Goal: Information Seeking & Learning: Learn about a topic

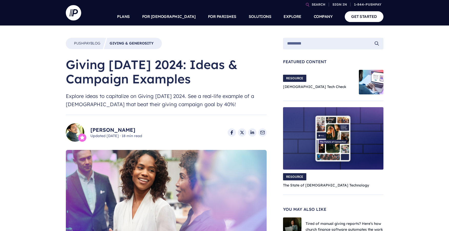
drag, startPoint x: 196, startPoint y: 82, endPoint x: 64, endPoint y: 68, distance: 133.2
copy h1 "Giving [DATE] 2024: Ideas & Campaign Examples"
click at [158, 39] on div "Pushpay Blog Giving & Generosity" at bounding box center [114, 43] width 96 height 11
drag, startPoint x: 196, startPoint y: 81, endPoint x: 45, endPoint y: 58, distance: 152.6
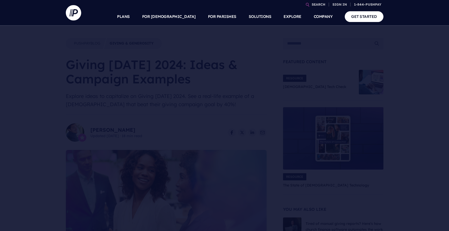
copy h1 "Giving [DATE] 2024: Ideas & Campaign Examples"
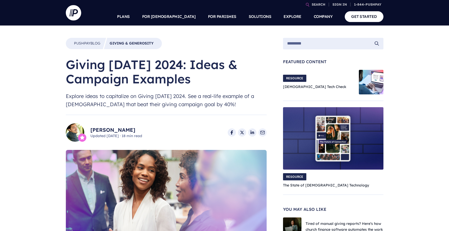
drag, startPoint x: 194, startPoint y: 80, endPoint x: 49, endPoint y: 65, distance: 145.9
copy h1 "Giving [DATE] 2024: Ideas & Campaign Examples"
